Goal: Information Seeking & Learning: Check status

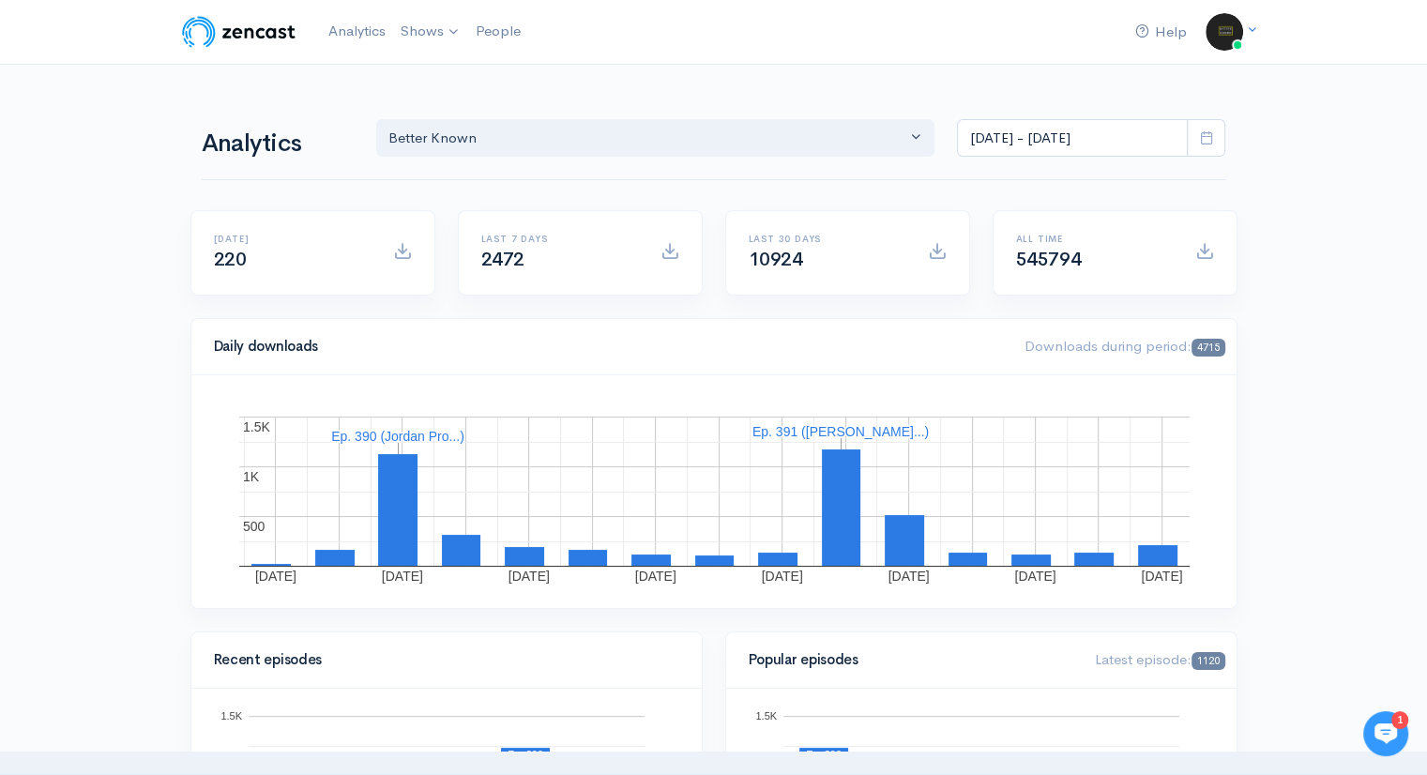
click at [1215, 148] on span at bounding box center [1206, 138] width 38 height 38
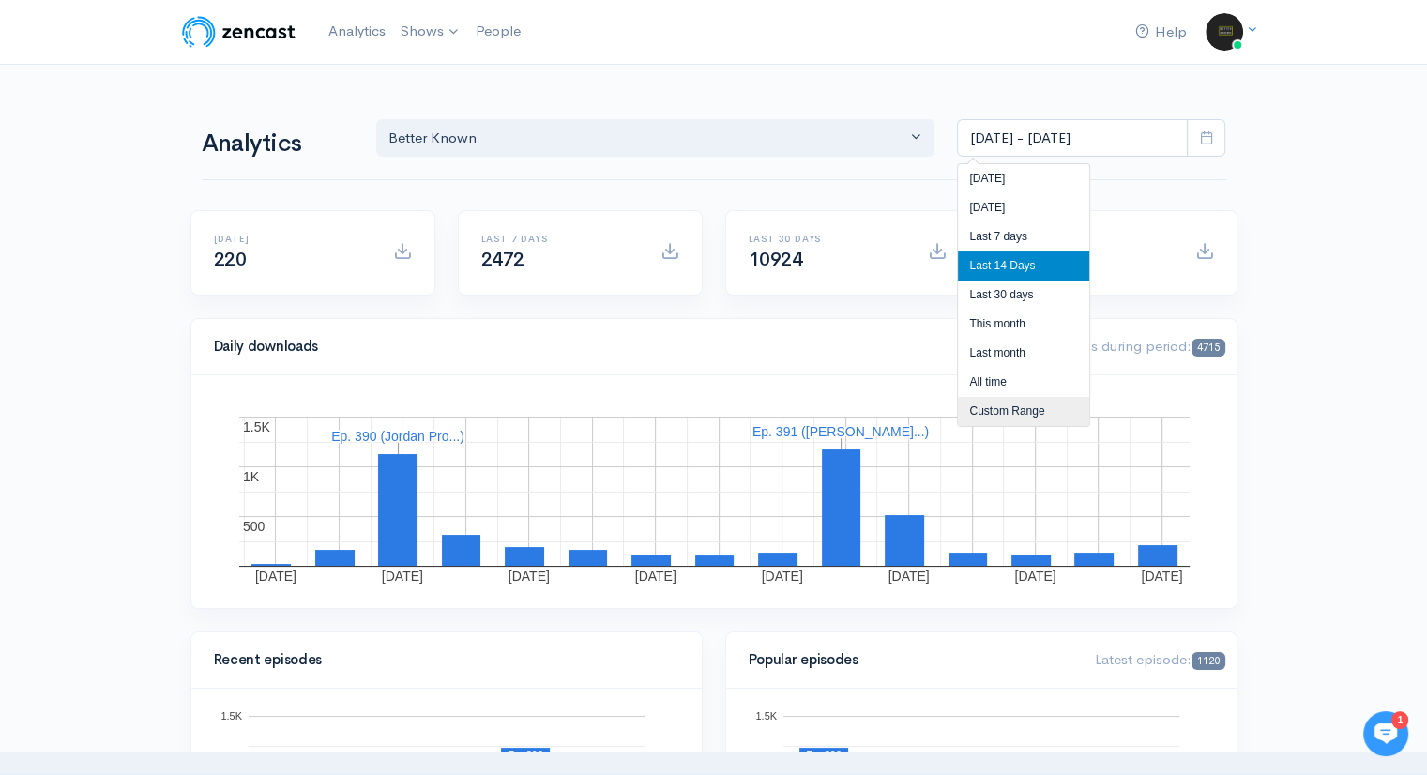
click at [1032, 410] on li "Custom Range" at bounding box center [1023, 411] width 131 height 29
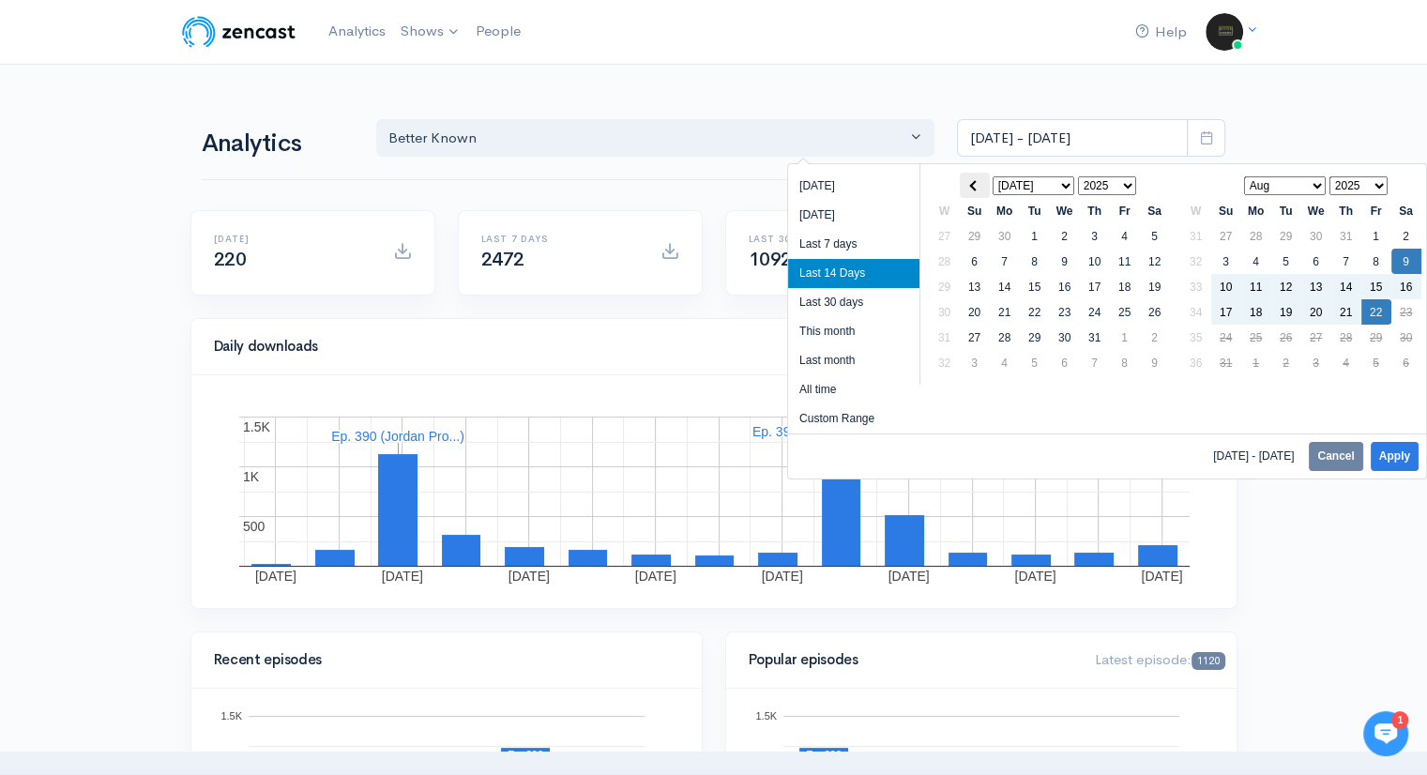
click at [966, 186] on th at bounding box center [975, 185] width 30 height 25
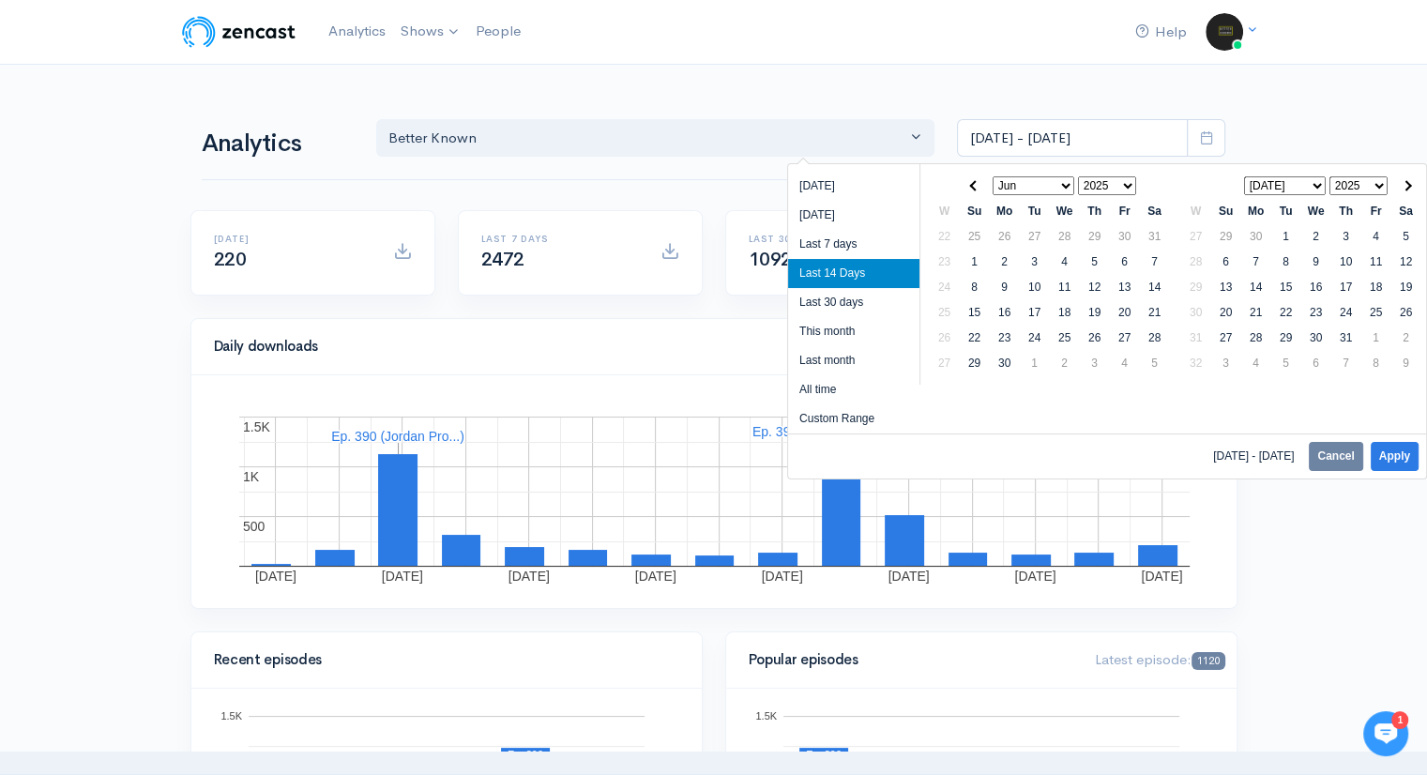
click at [966, 186] on th at bounding box center [975, 185] width 30 height 25
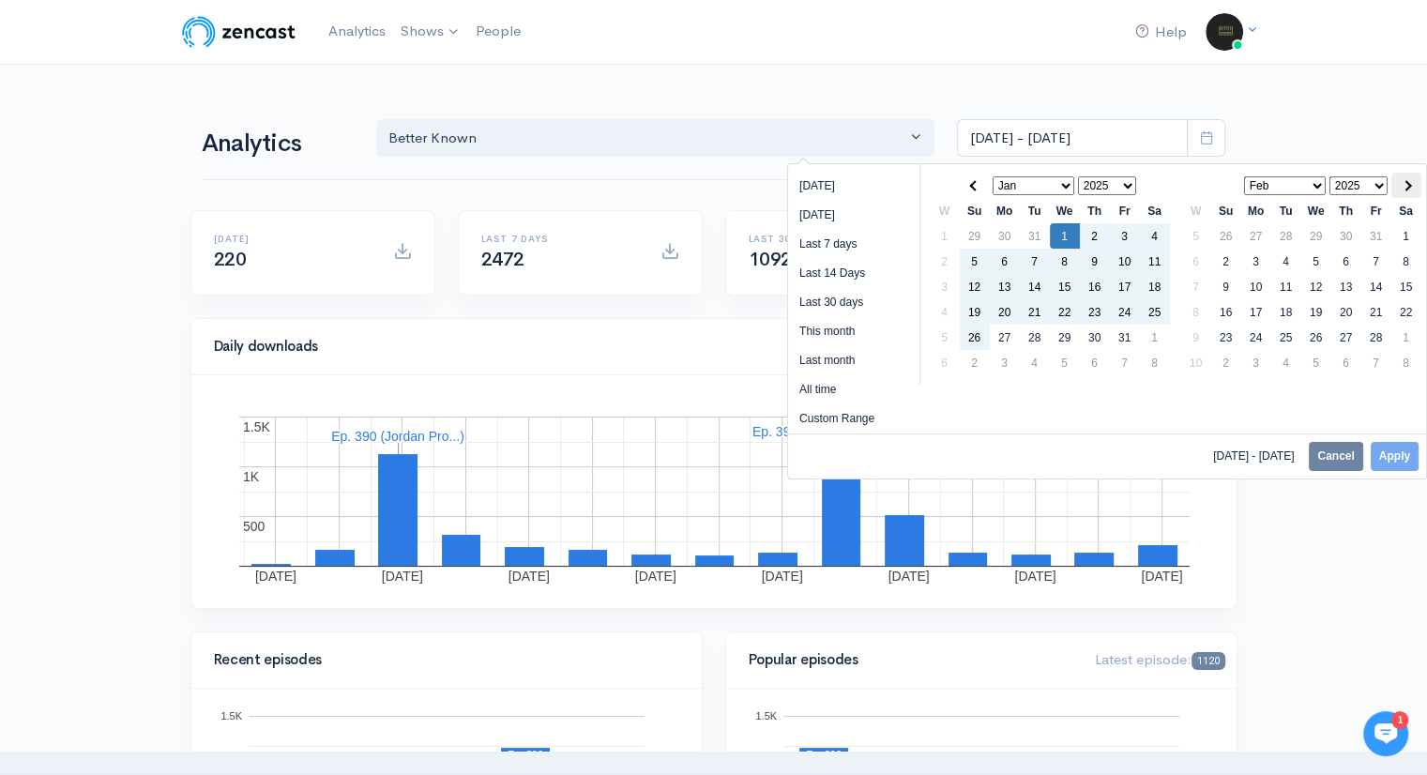
click at [1397, 184] on th at bounding box center [1406, 185] width 30 height 25
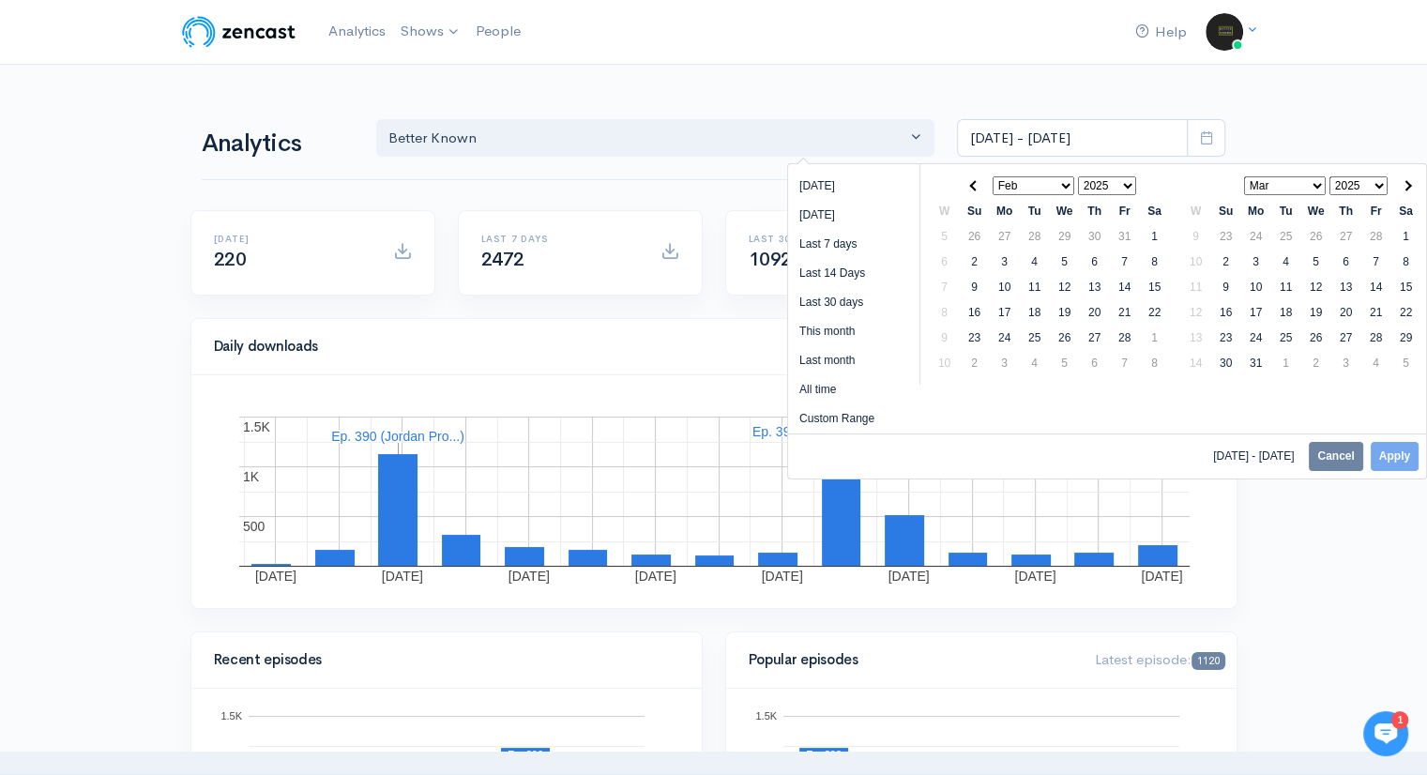
click at [1397, 184] on th at bounding box center [1406, 185] width 30 height 25
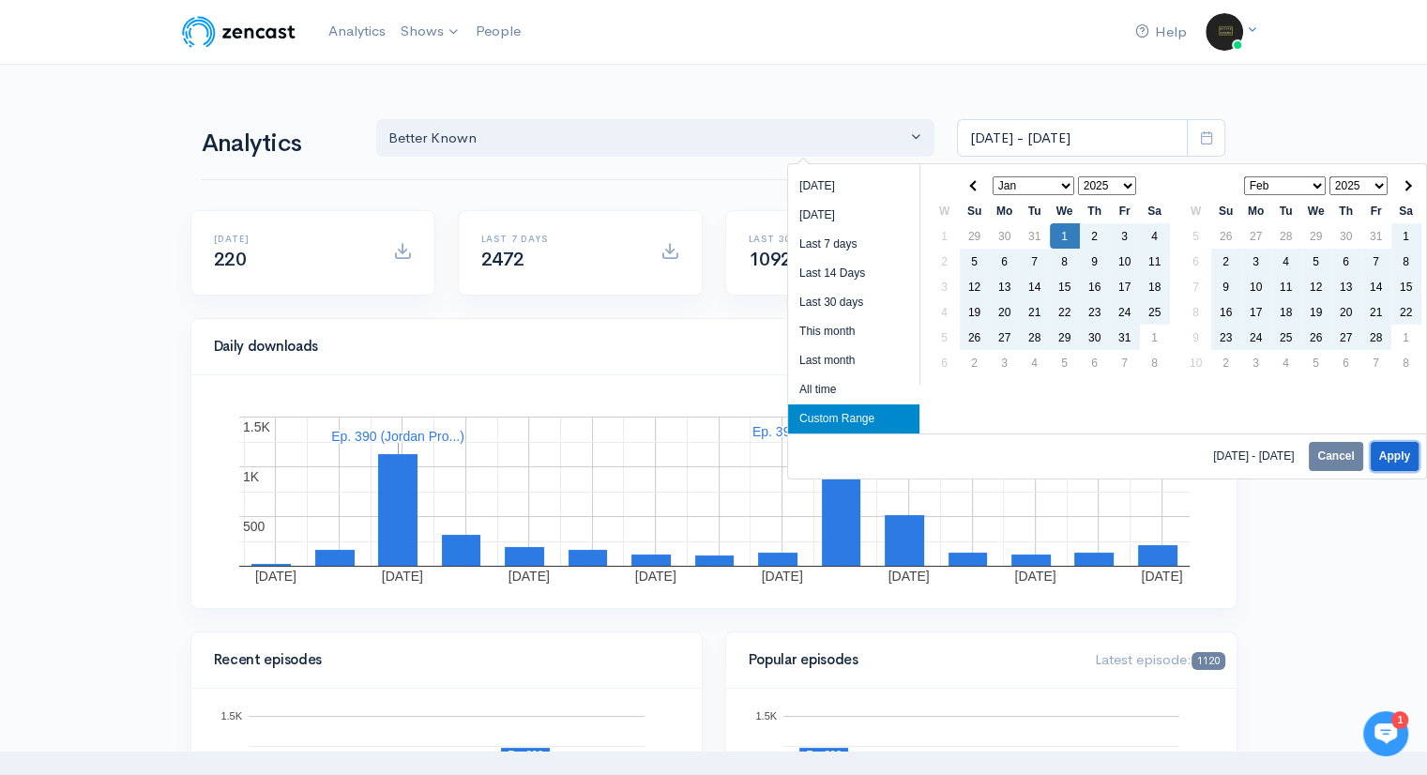
click at [1390, 451] on button "Apply" at bounding box center [1395, 456] width 48 height 29
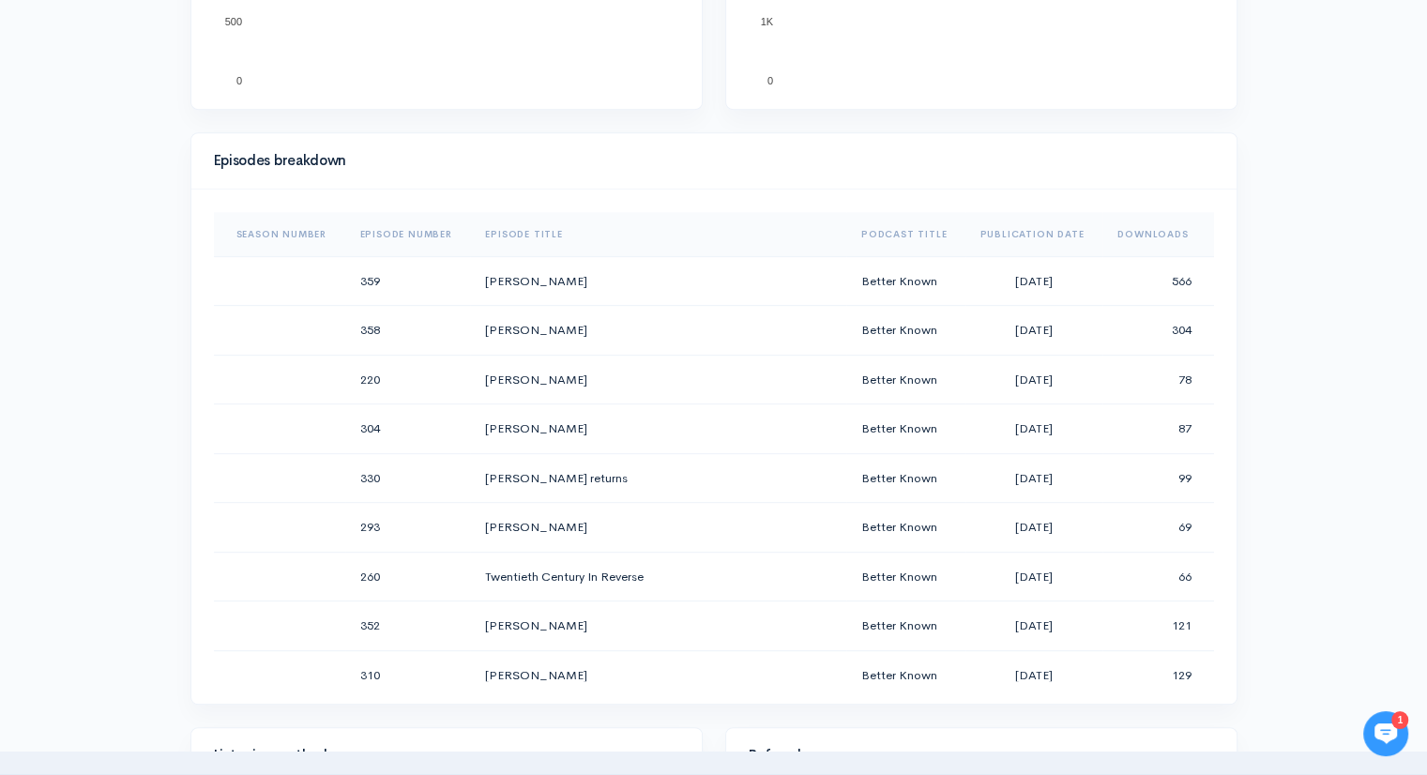
scroll to position [798, 0]
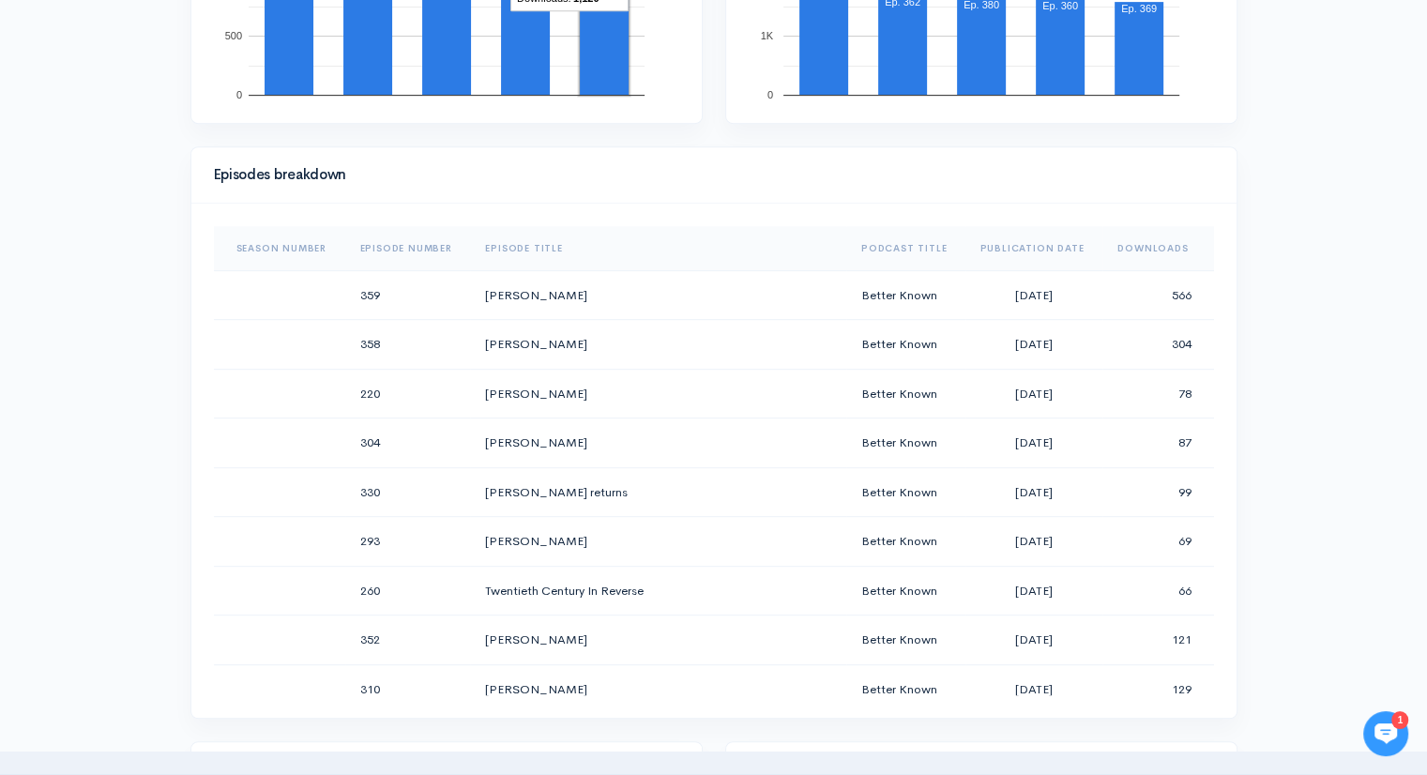
click at [1131, 249] on th "Downloads" at bounding box center [1157, 248] width 111 height 45
click at [1131, 249] on th "Downloads" at bounding box center [1152, 248] width 124 height 45
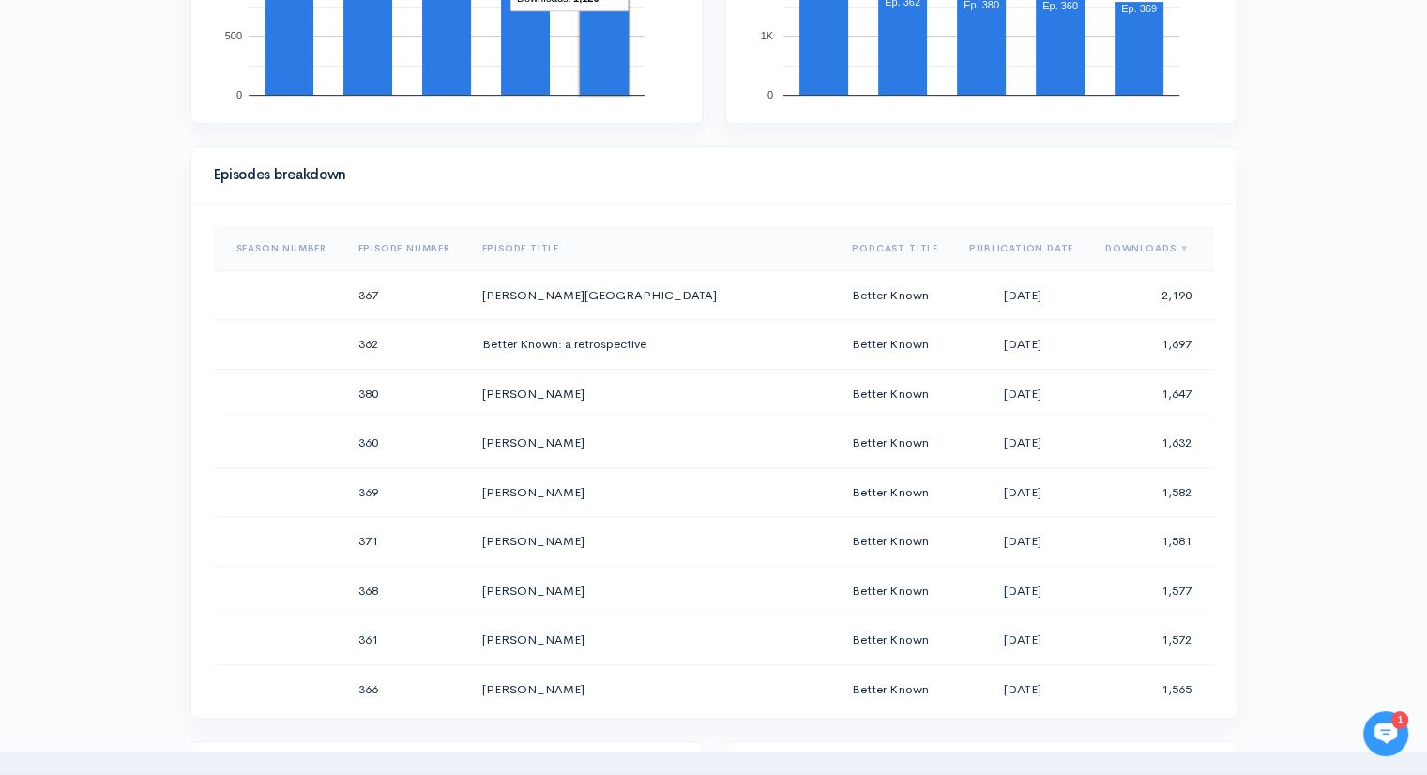
click at [1131, 249] on th "Downloads" at bounding box center [1152, 248] width 124 height 45
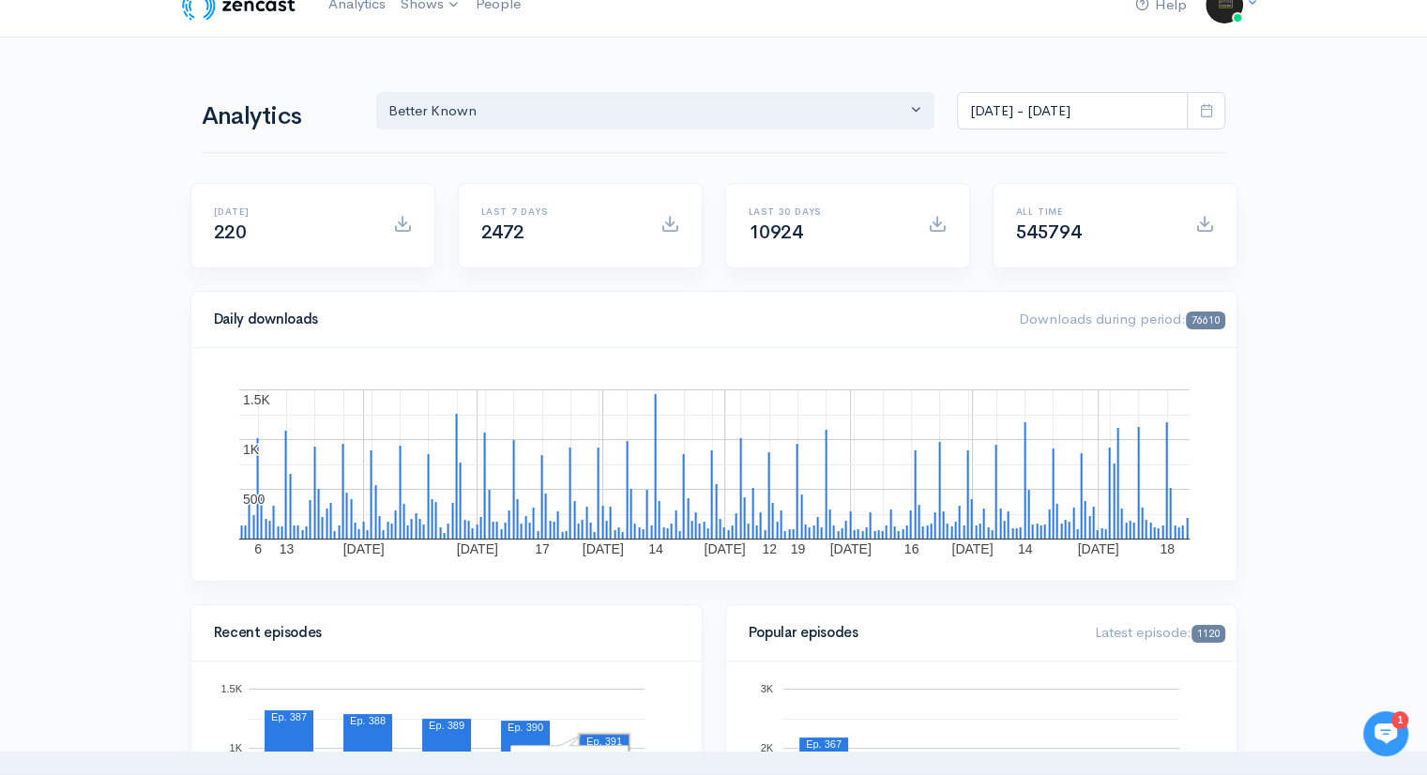
scroll to position [0, 0]
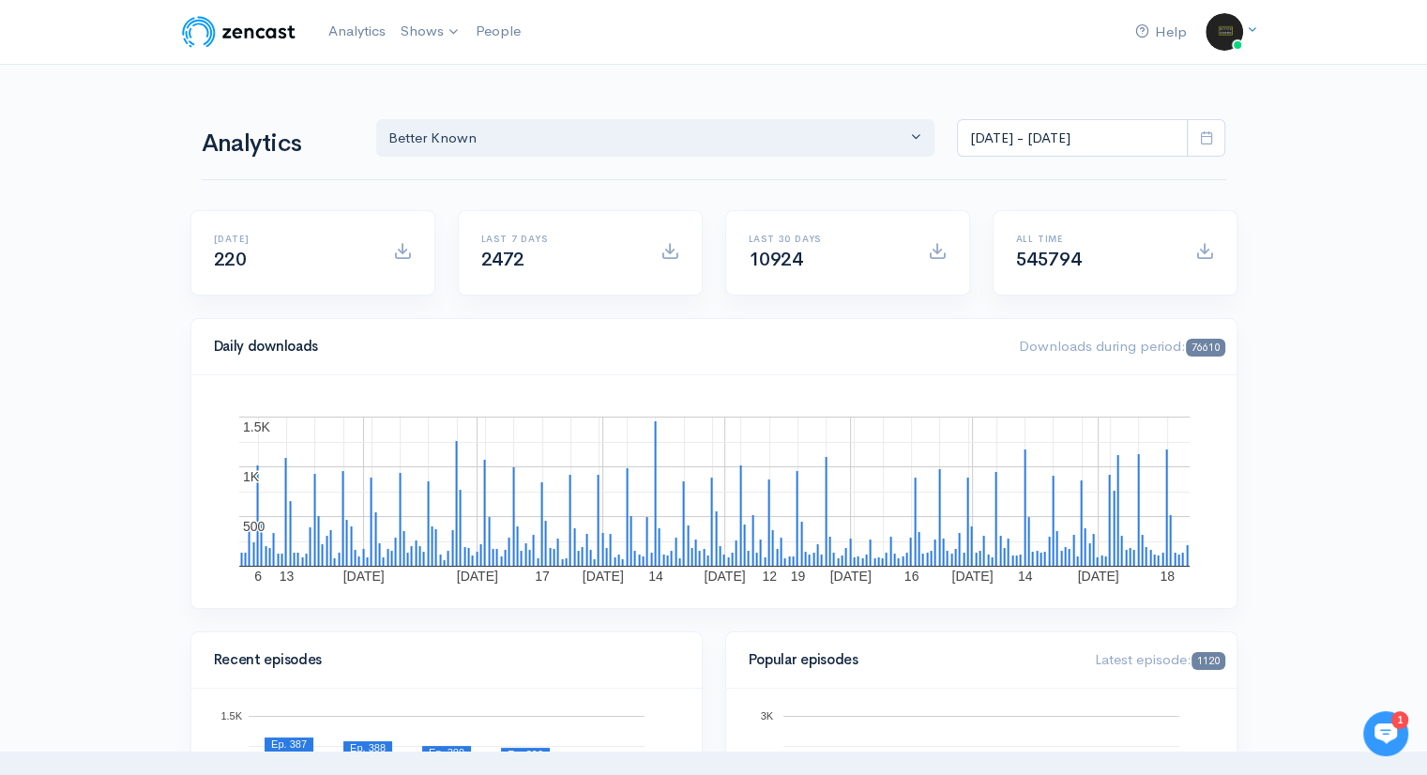
click at [1204, 141] on icon at bounding box center [1206, 137] width 14 height 14
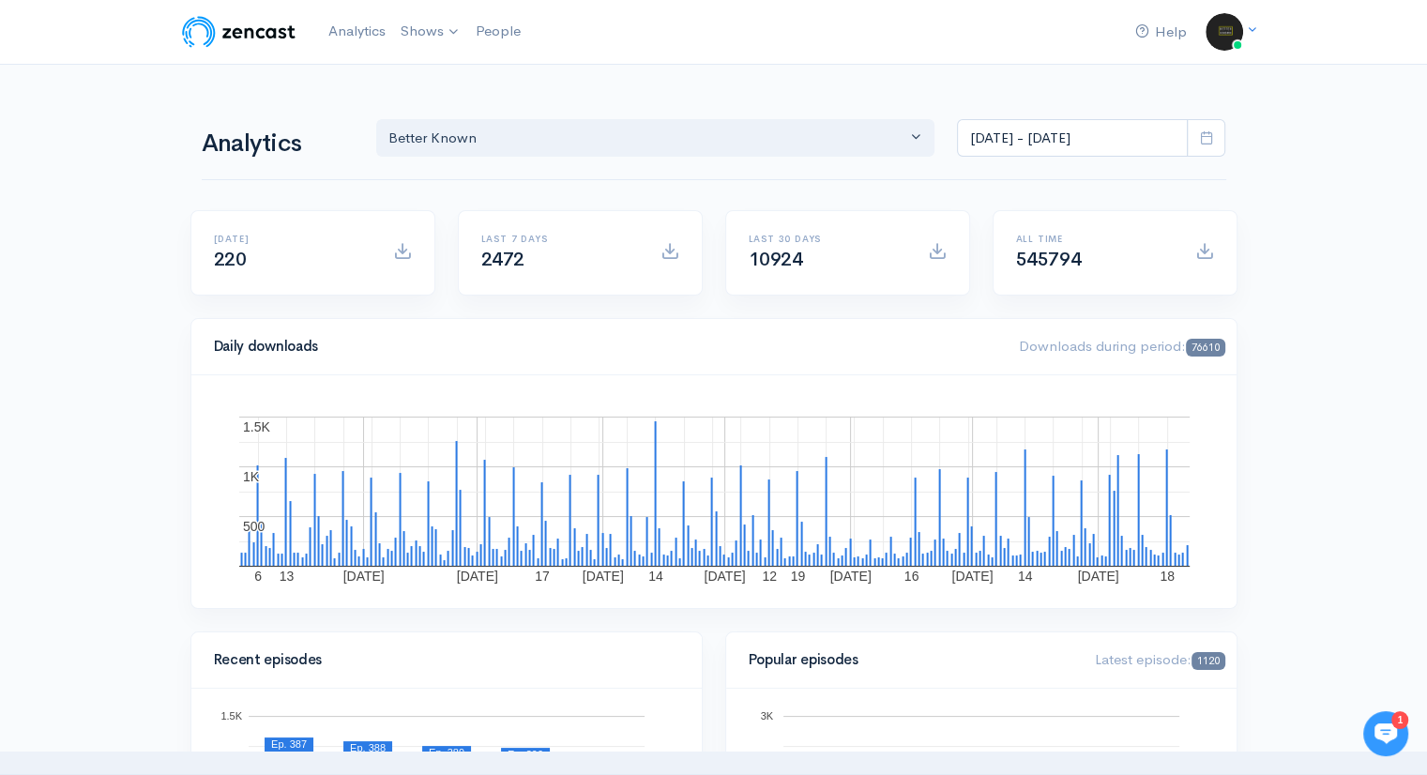
click at [1199, 144] on icon at bounding box center [1206, 137] width 14 height 14
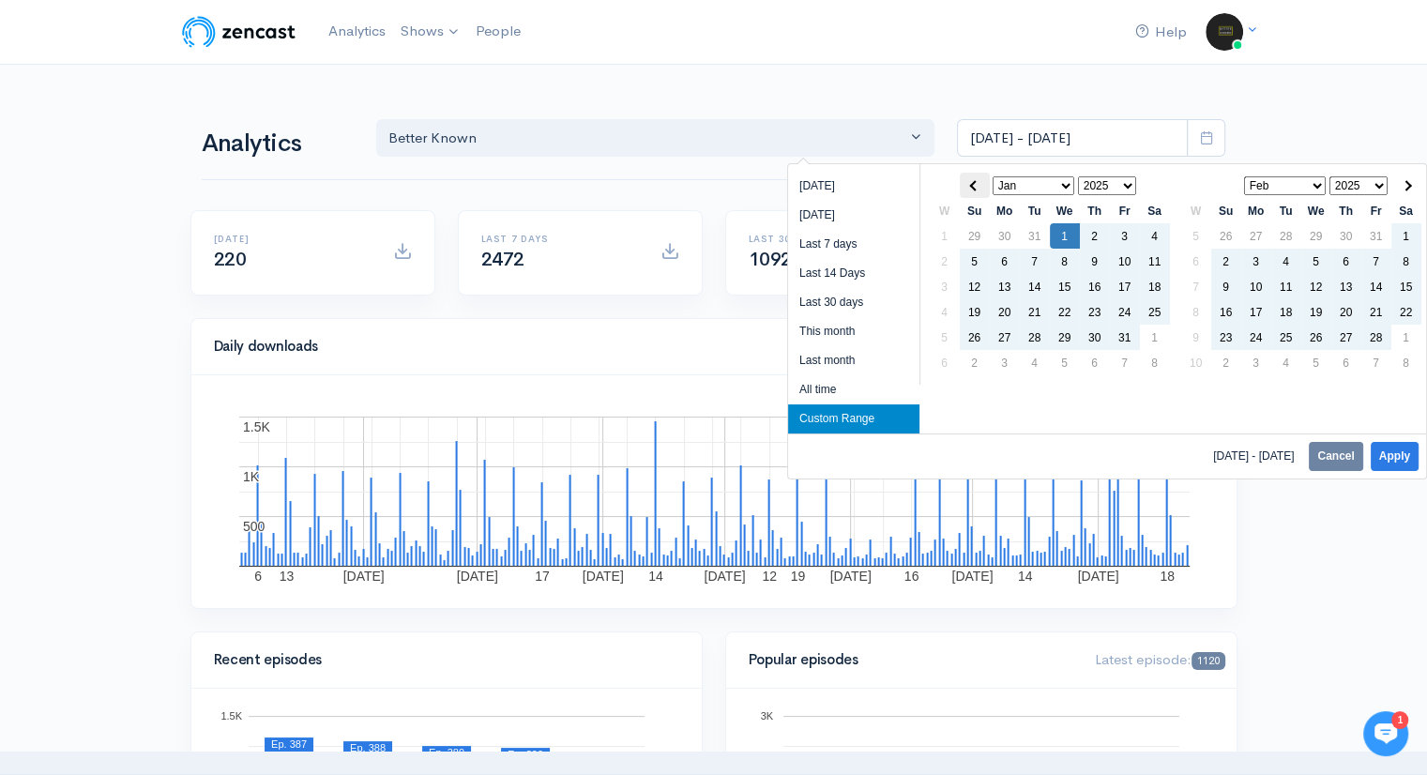
click at [972, 180] on span at bounding box center [974, 185] width 10 height 10
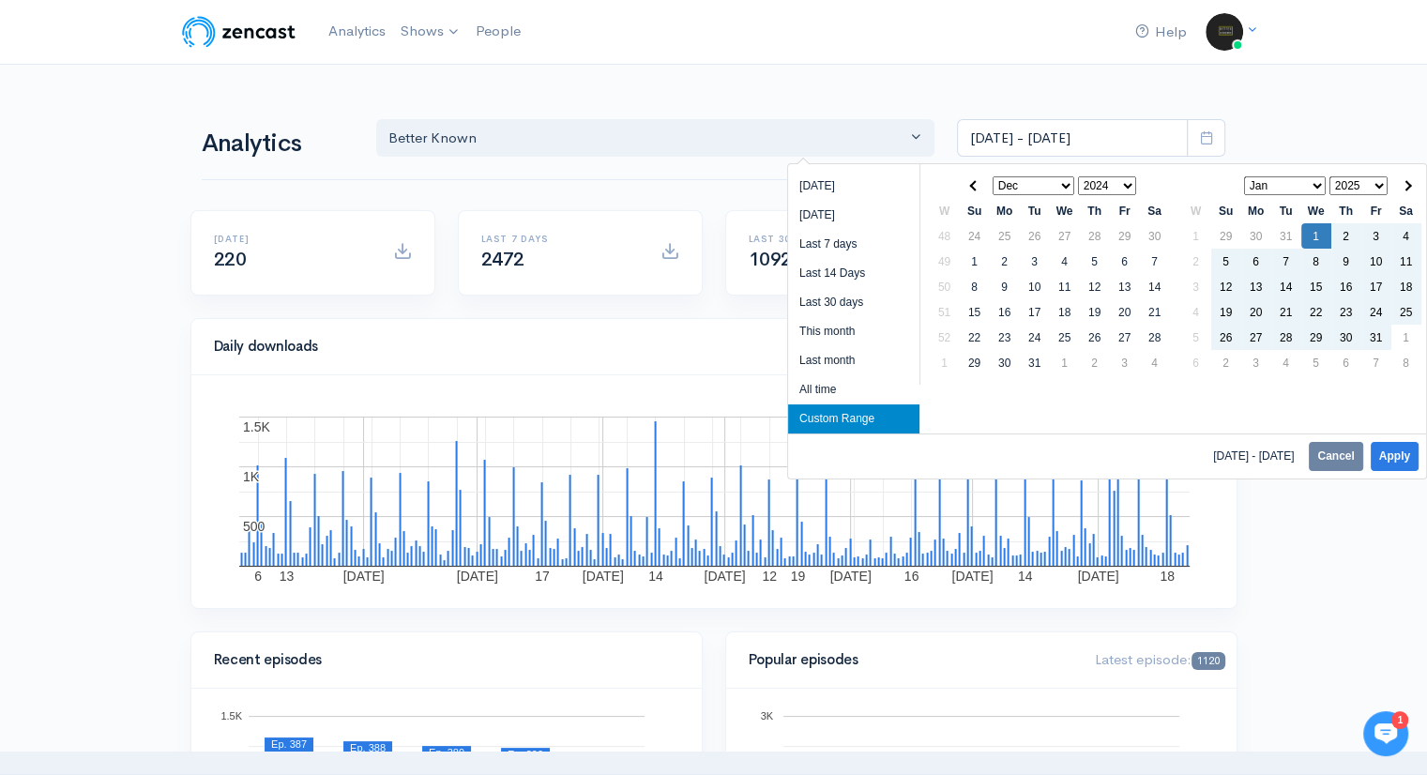
click at [972, 180] on span at bounding box center [974, 185] width 10 height 10
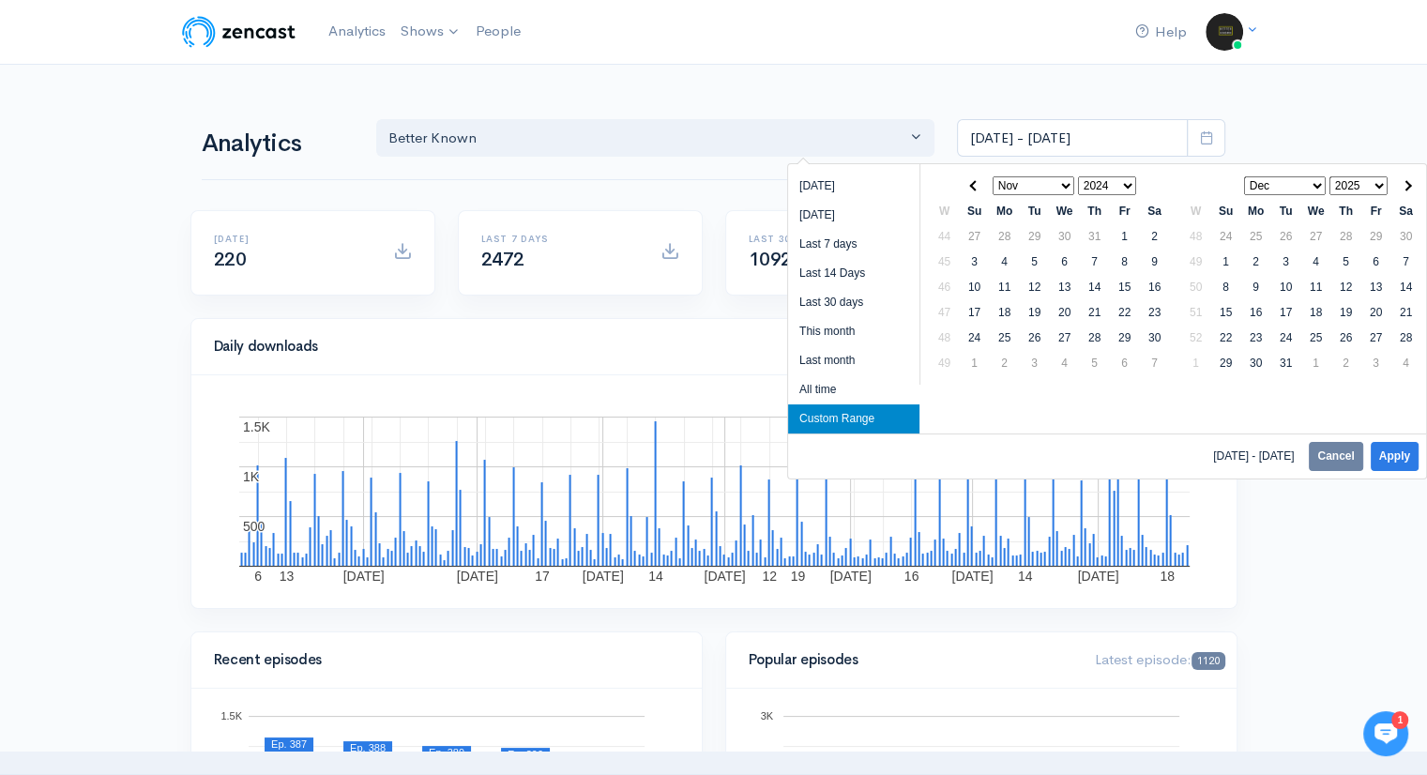
click at [972, 180] on span at bounding box center [974, 185] width 10 height 10
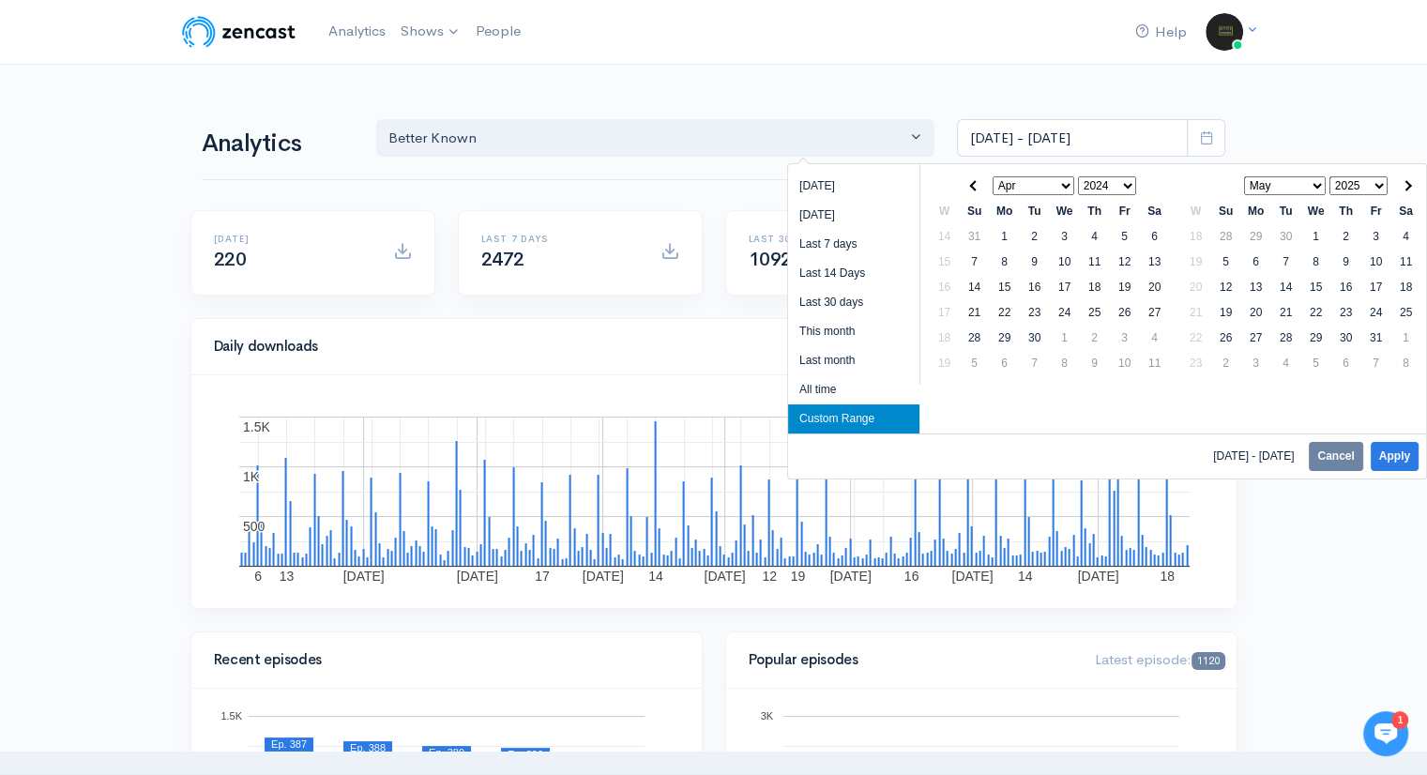
click at [972, 180] on span at bounding box center [974, 185] width 10 height 10
click at [1403, 181] on span at bounding box center [1406, 185] width 10 height 10
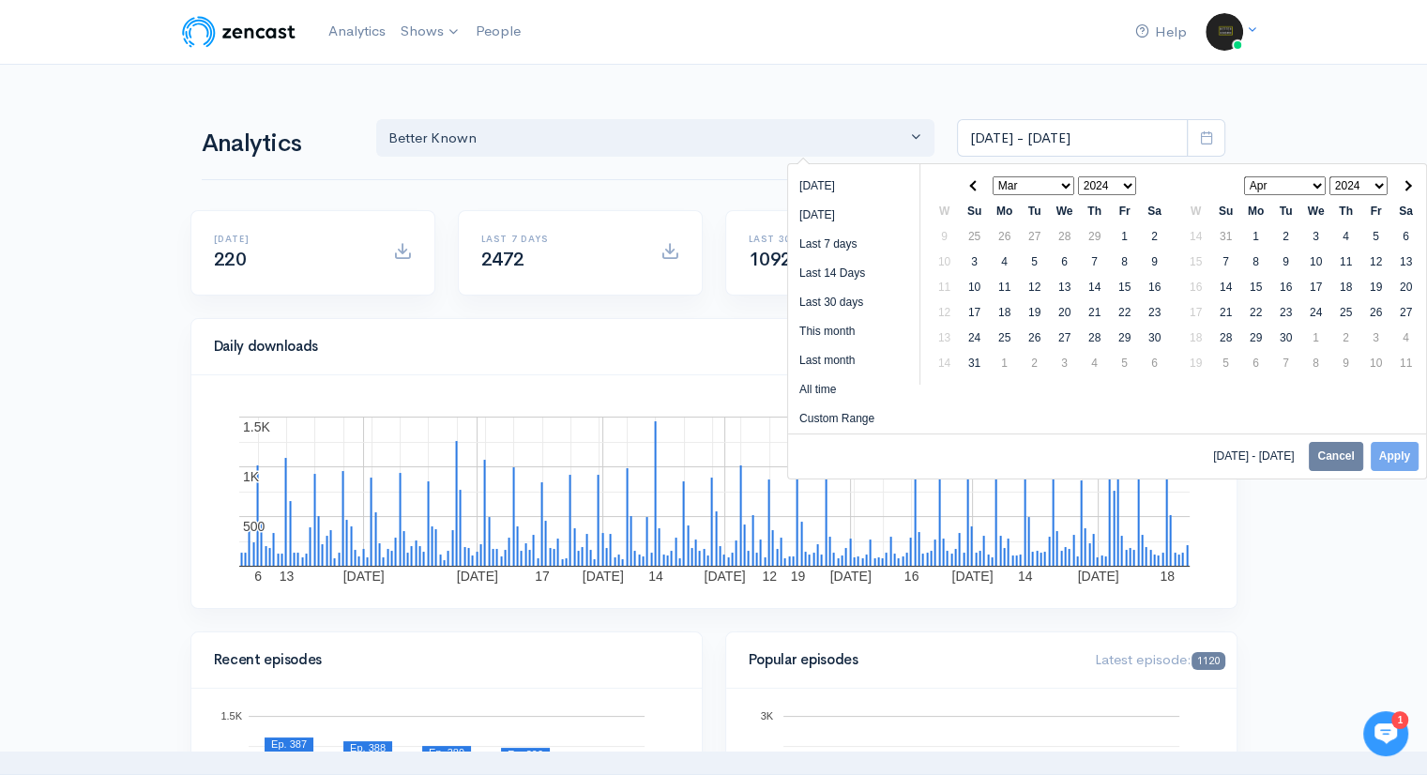
click at [1403, 181] on span at bounding box center [1406, 185] width 10 height 10
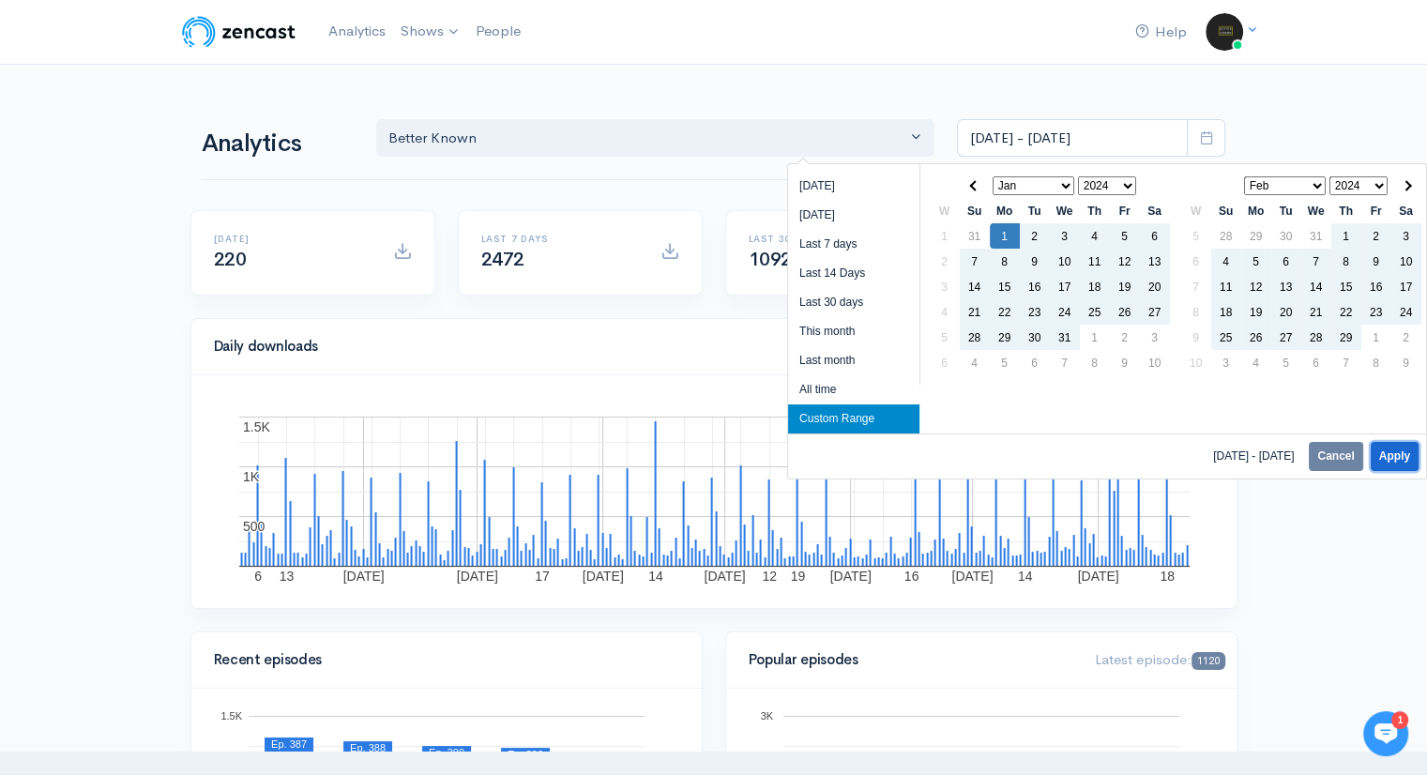
click at [1402, 458] on button "Apply" at bounding box center [1395, 456] width 48 height 29
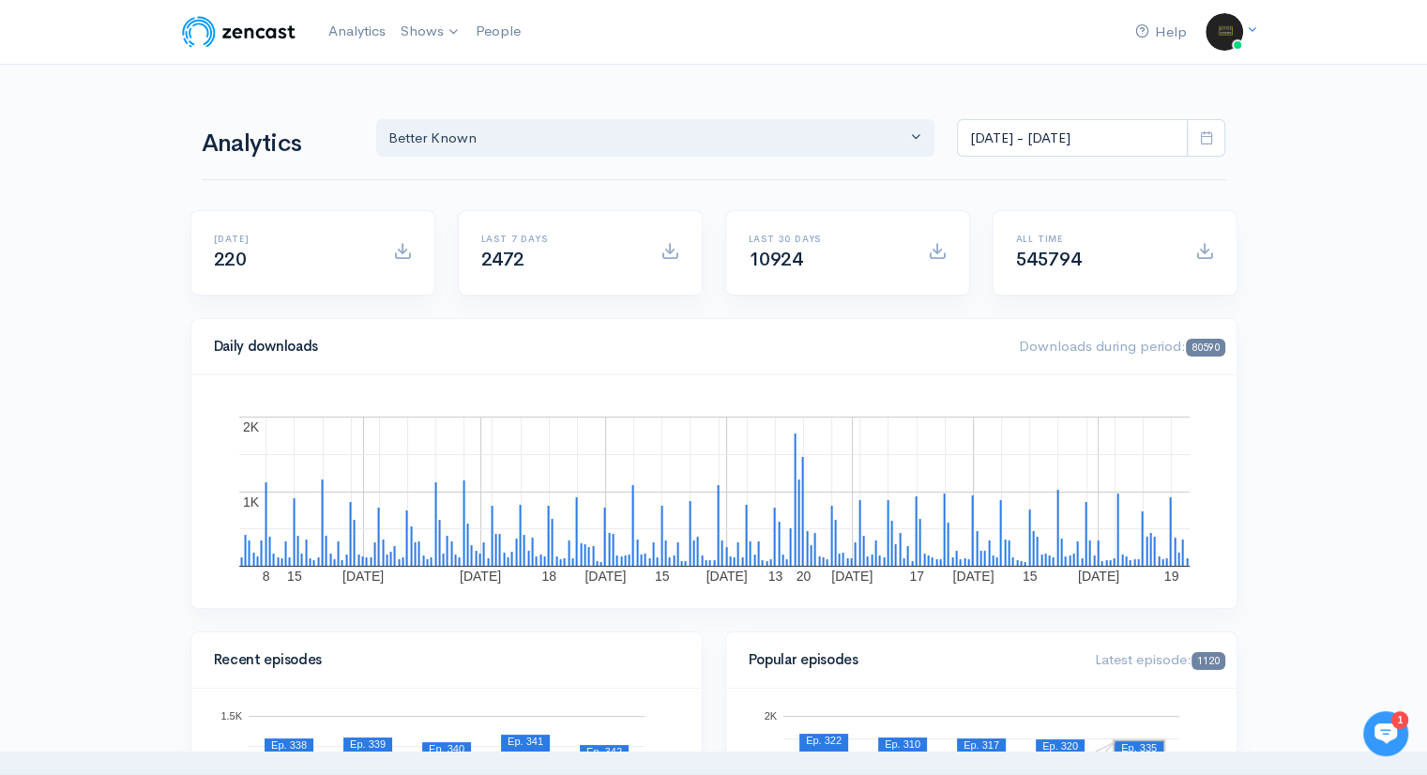
click at [1205, 140] on icon at bounding box center [1206, 137] width 14 height 14
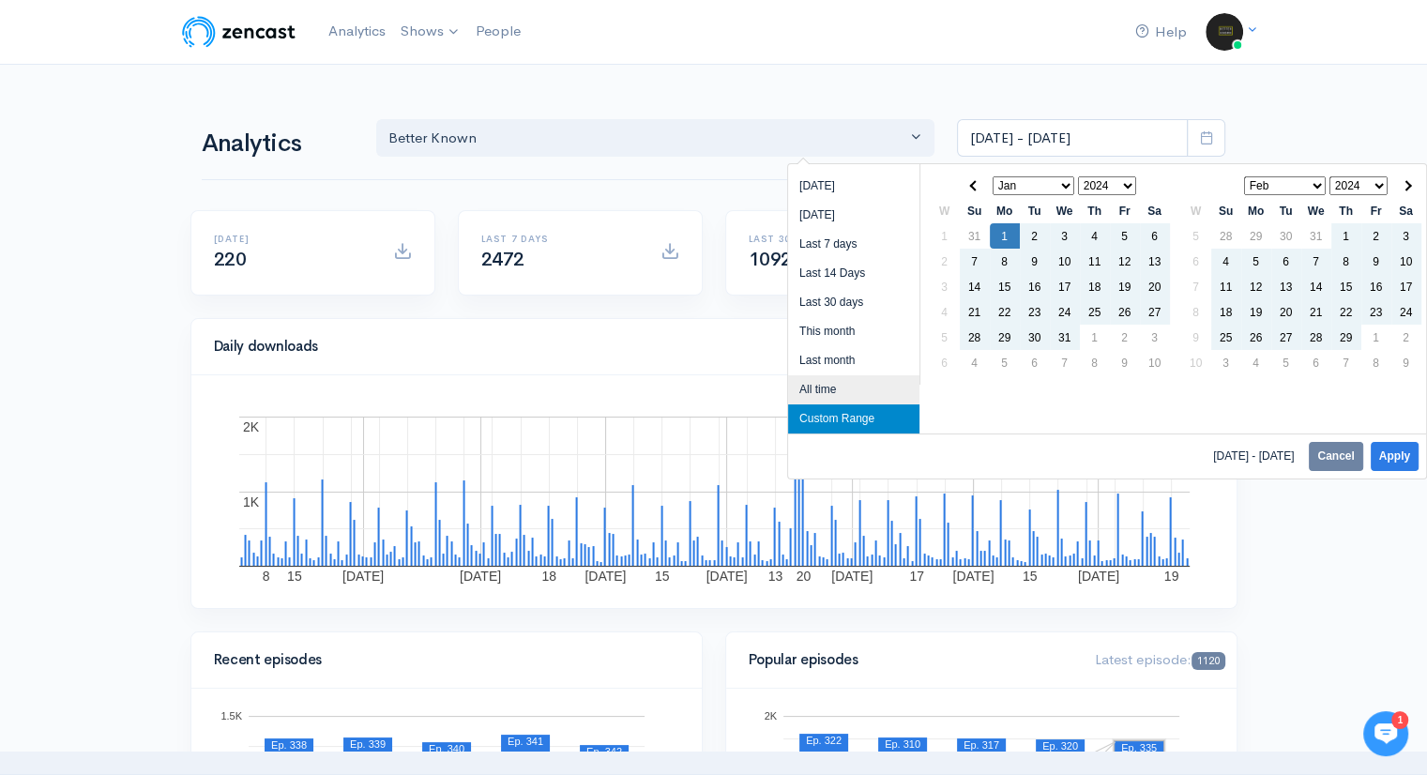
click at [844, 391] on li "All time" at bounding box center [853, 389] width 131 height 29
type input "[DATE] - [DATE]"
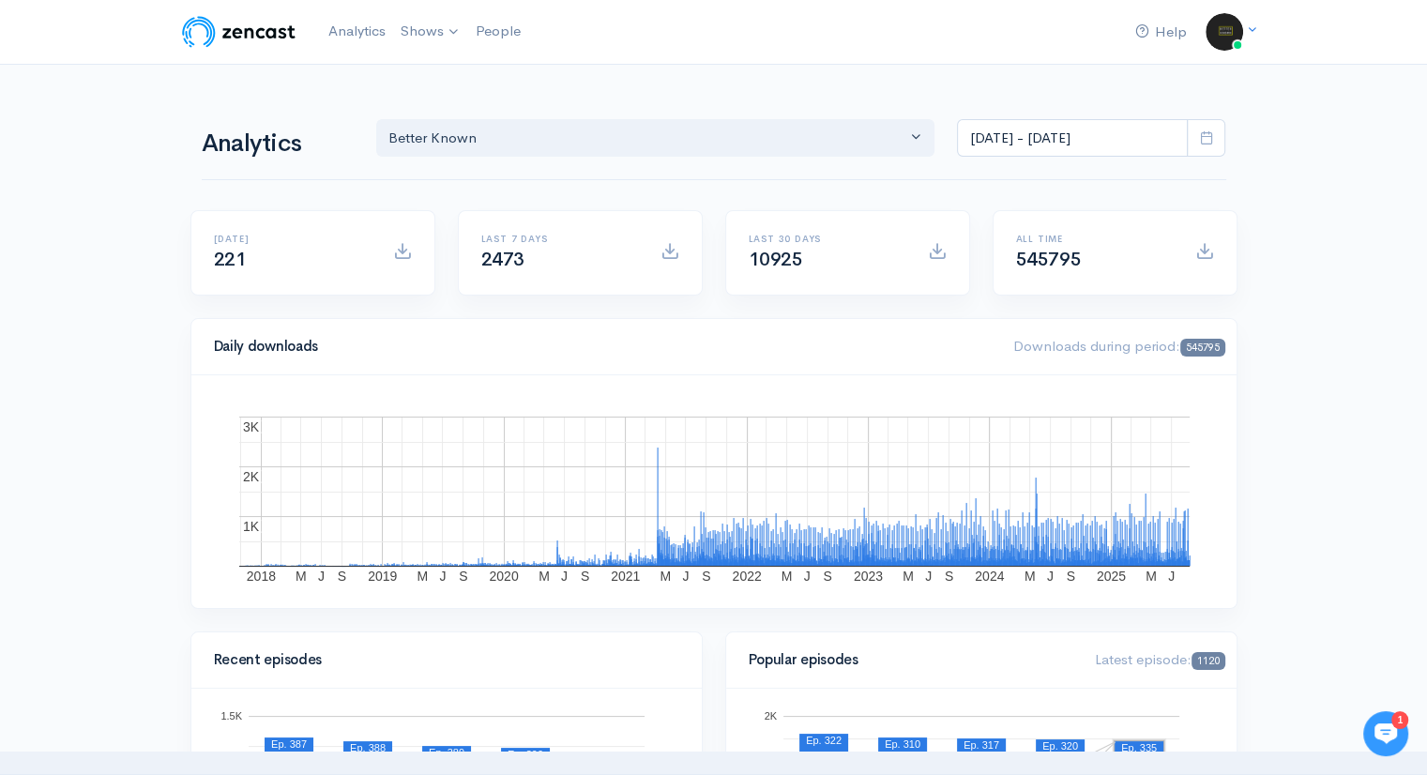
scroll to position [677, 0]
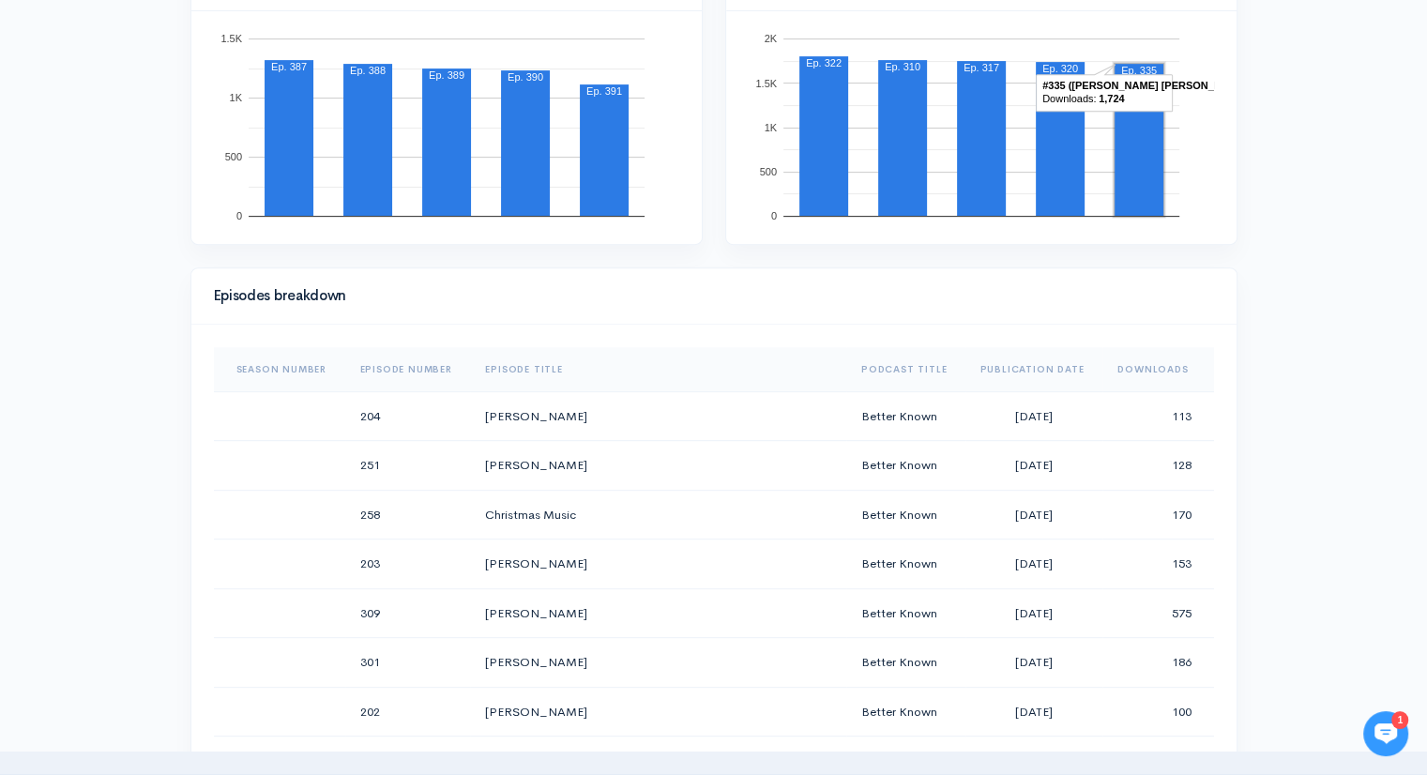
click at [1146, 363] on th "Downloads" at bounding box center [1157, 369] width 111 height 45
click at [1146, 363] on th "Downloads" at bounding box center [1152, 369] width 124 height 45
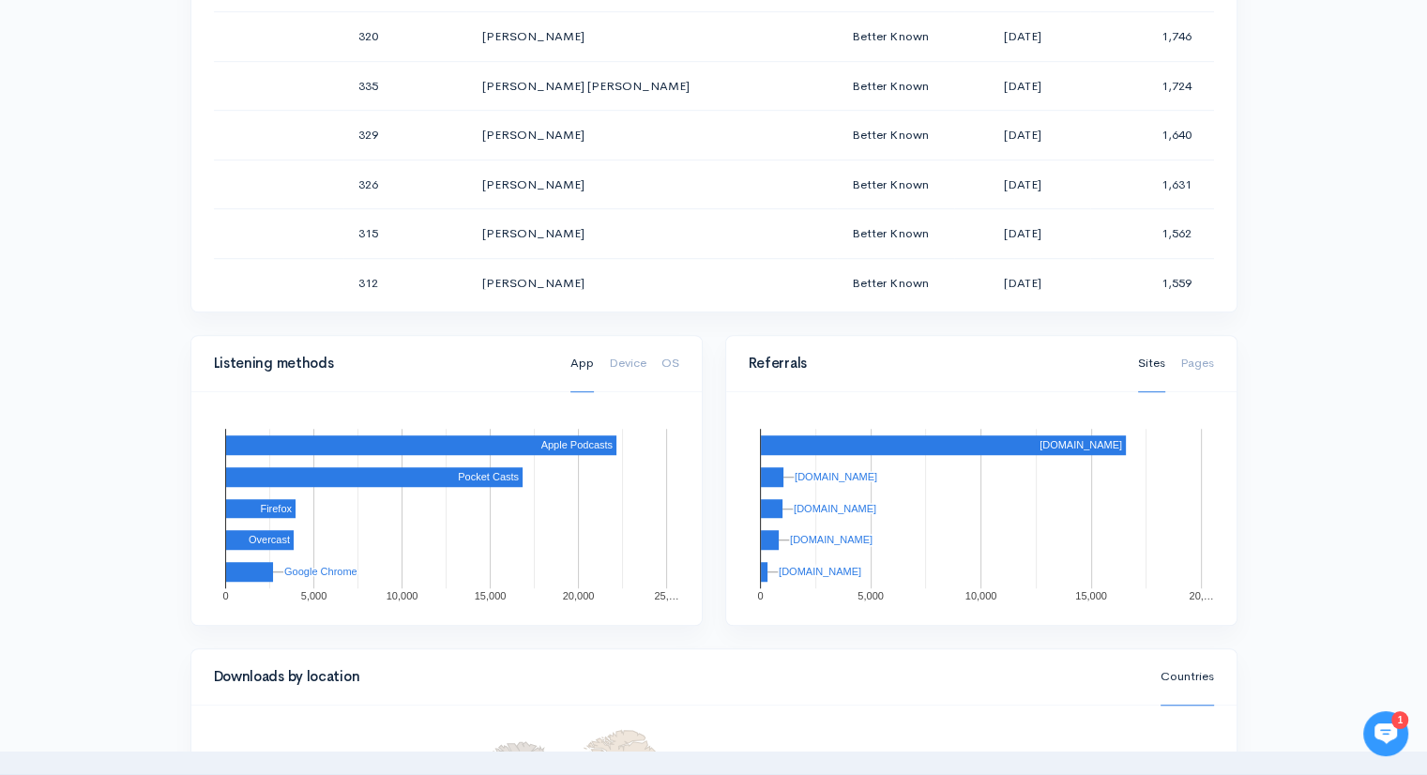
scroll to position [527, 0]
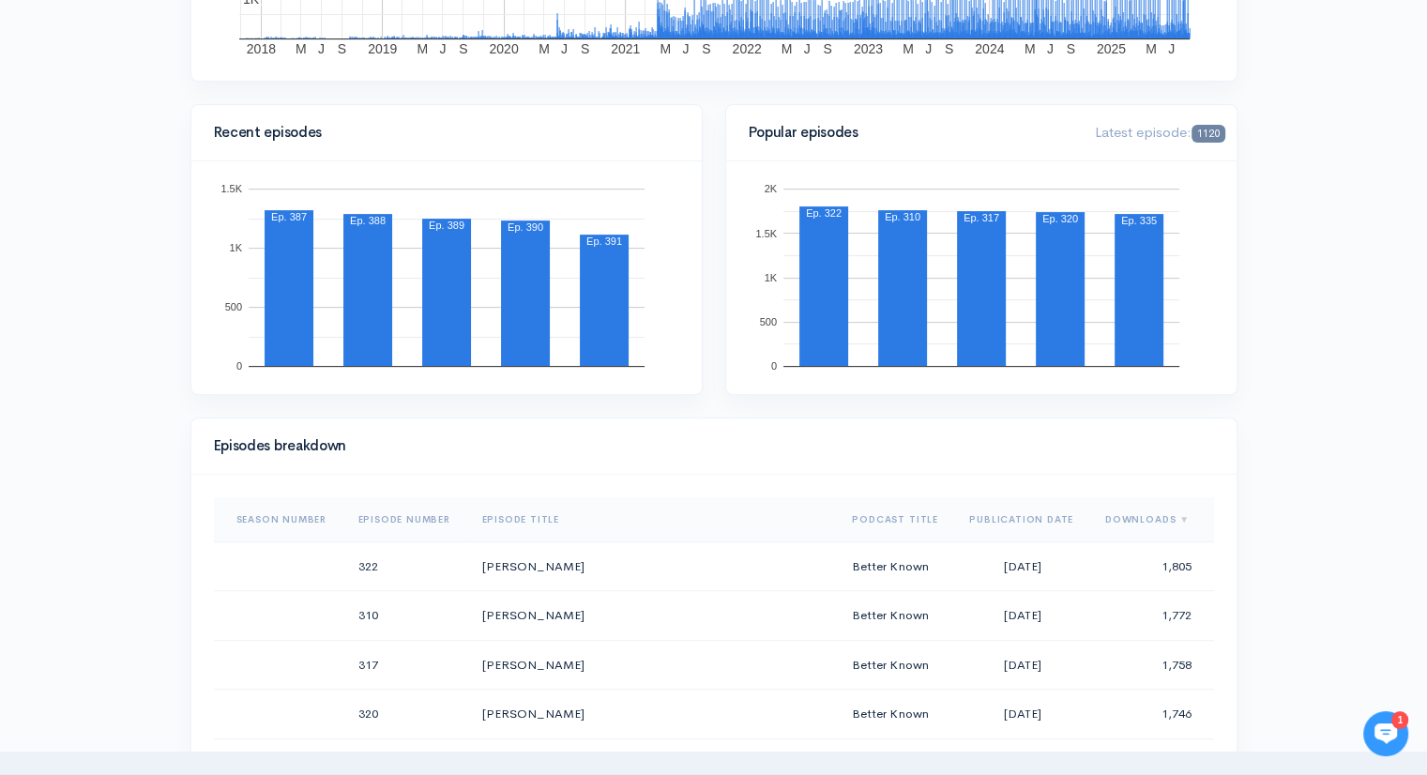
click at [1119, 518] on th "Downloads" at bounding box center [1152, 519] width 124 height 45
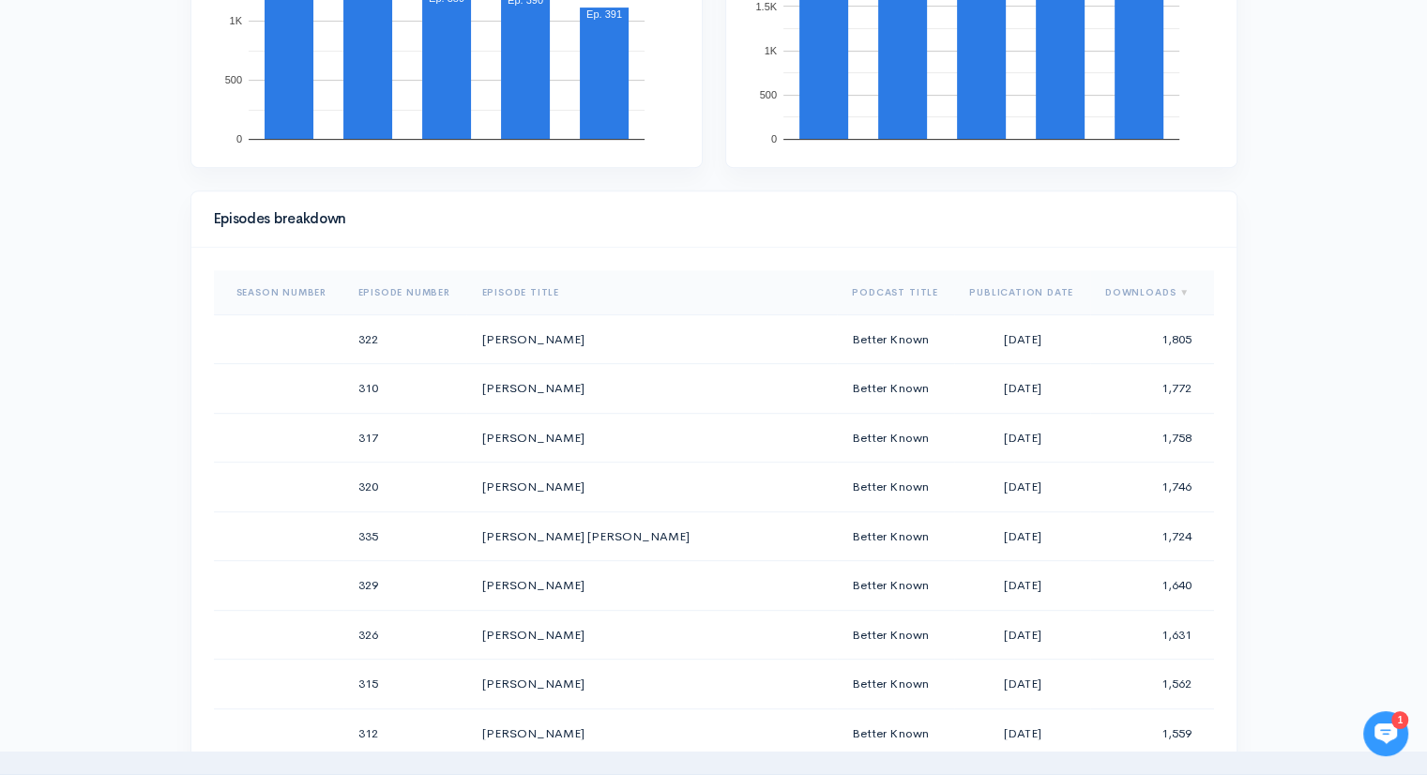
scroll to position [746, 0]
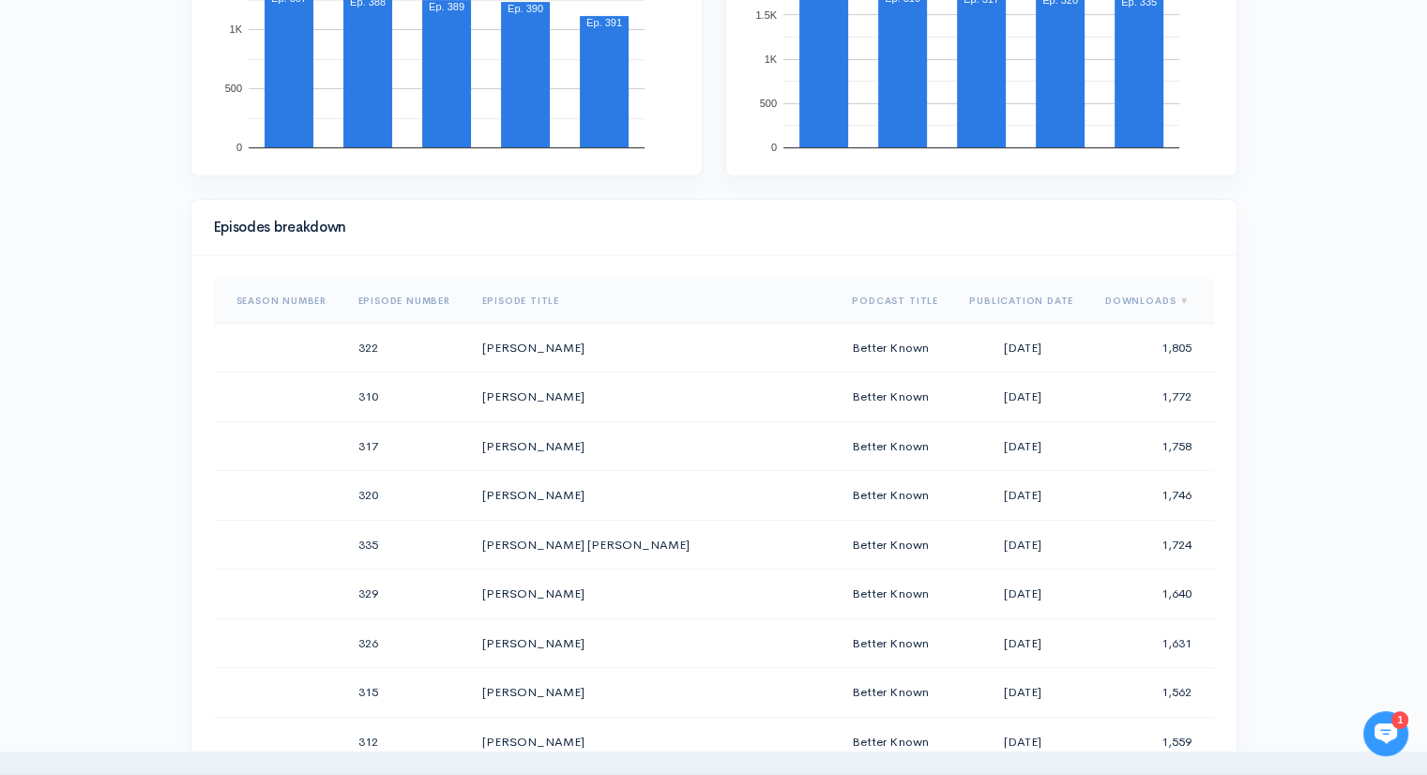
click at [1021, 302] on th "Publication Date" at bounding box center [1022, 301] width 136 height 45
click at [1147, 295] on th "Downloads" at bounding box center [1159, 301] width 110 height 45
click at [1147, 295] on th "Downloads" at bounding box center [1152, 301] width 124 height 45
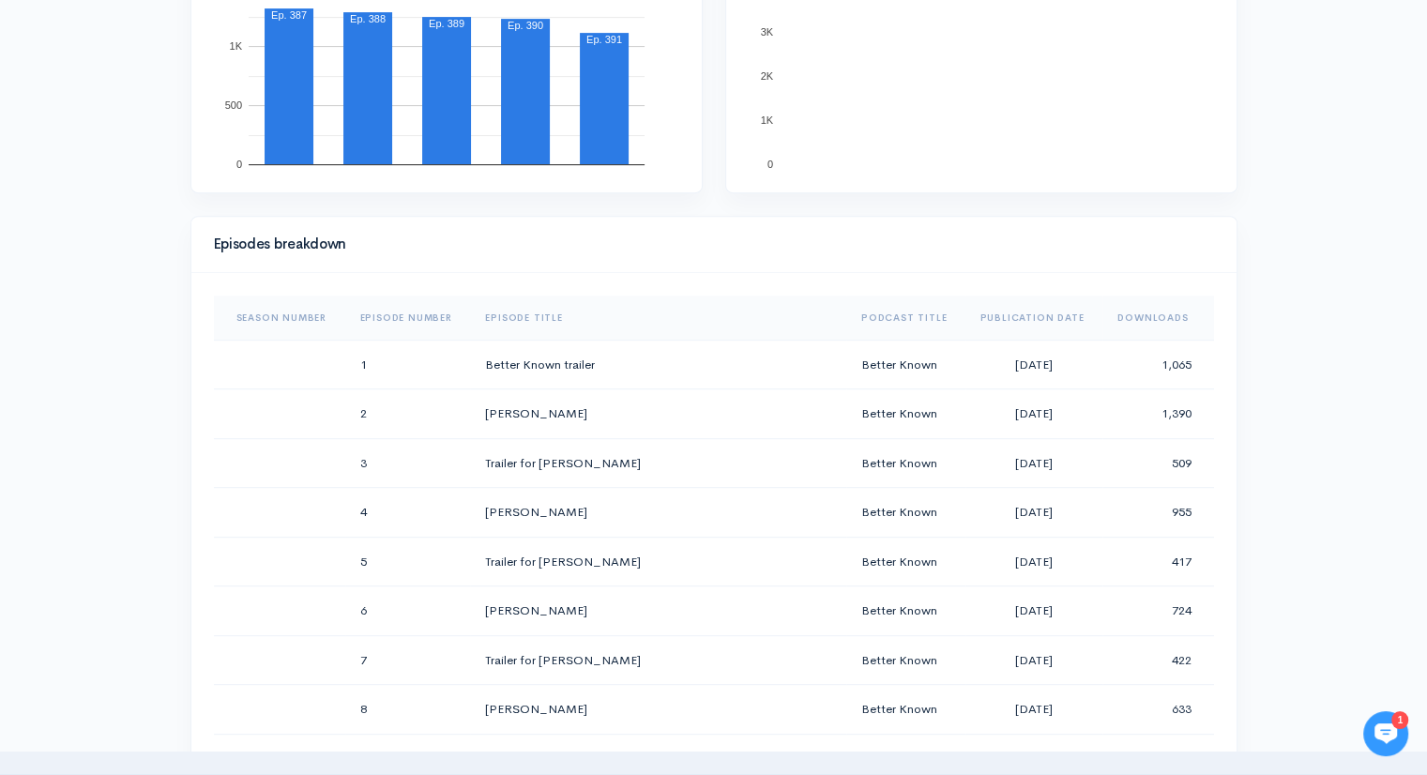
scroll to position [729, 0]
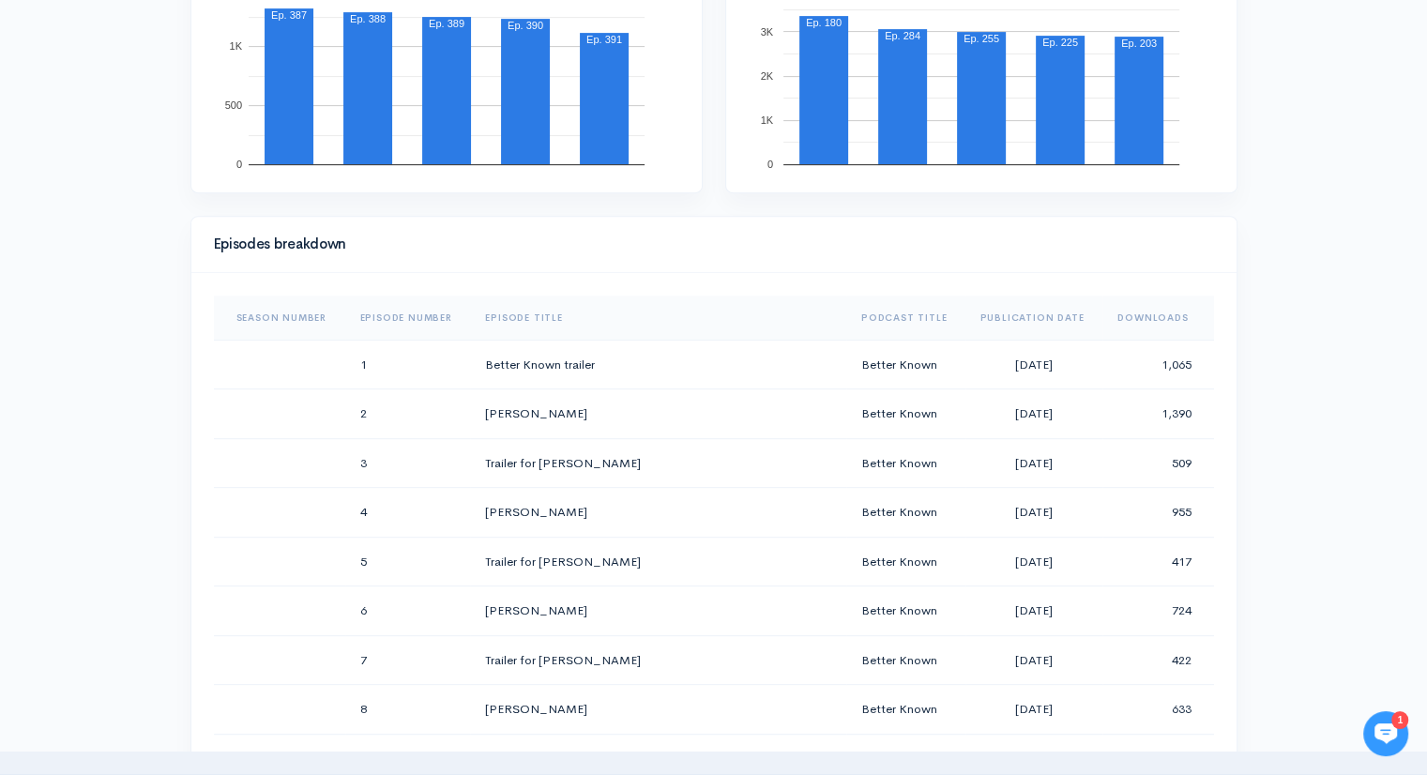
click at [1120, 319] on th "Downloads" at bounding box center [1157, 318] width 111 height 45
click at [1120, 319] on th "Downloads" at bounding box center [1152, 318] width 124 height 45
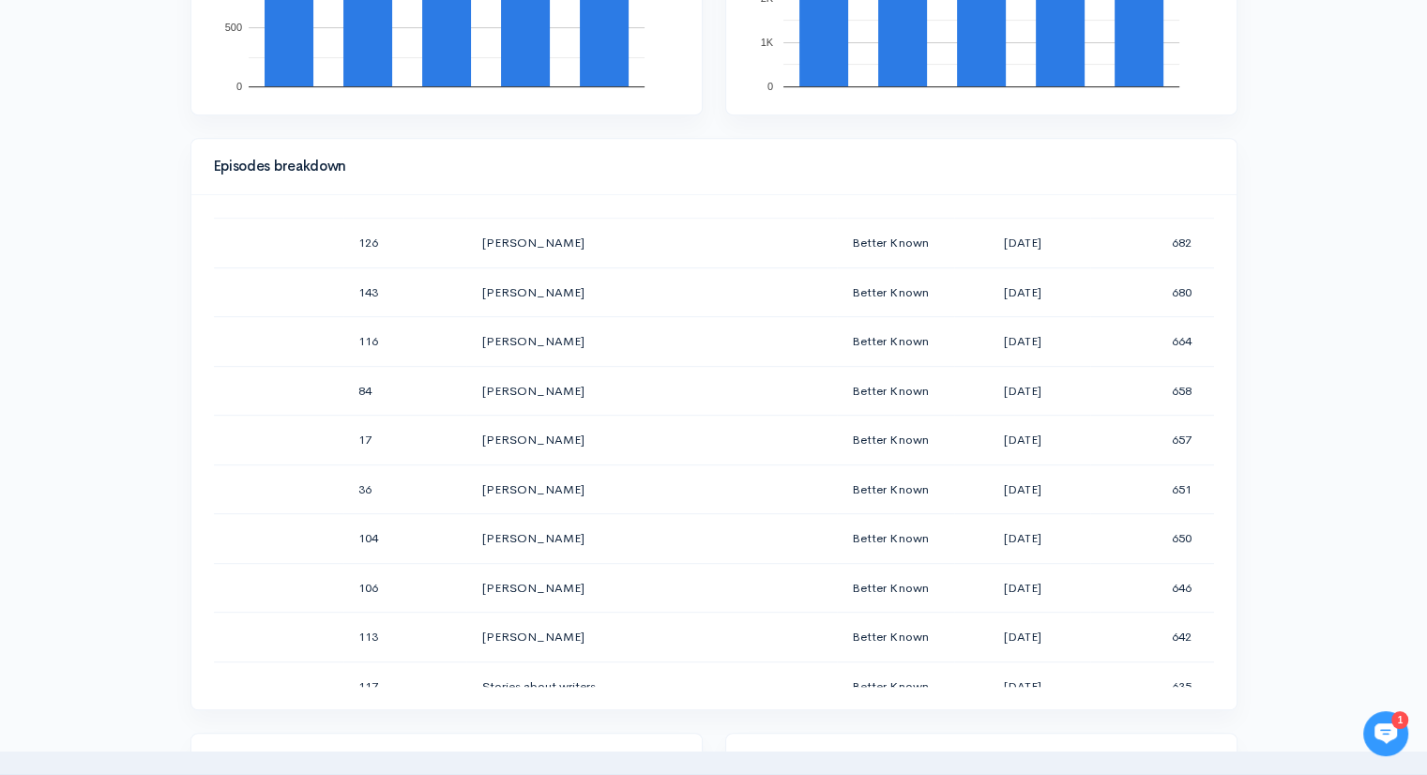
scroll to position [13473, 0]
